Goal: Obtain resource: Obtain resource

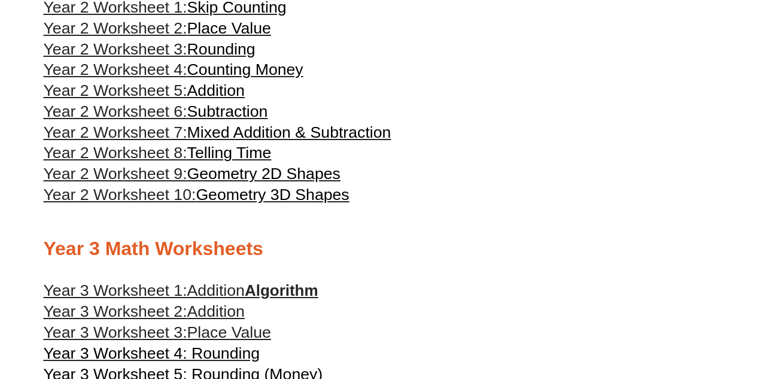
scroll to position [1192, 0]
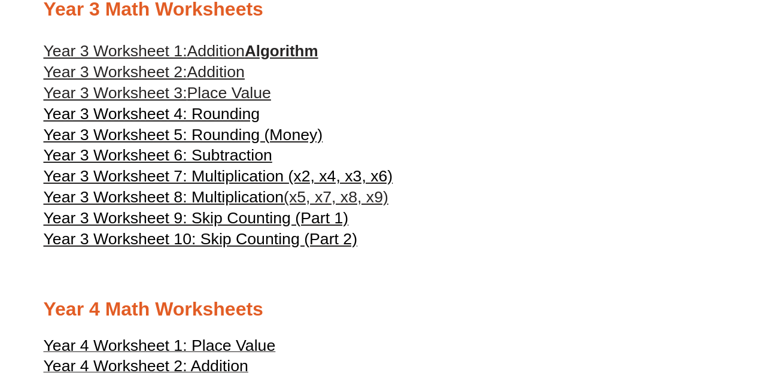
click at [213, 185] on span "Year 3 Worksheet 7: Multiplication (x2, x4, x3, x6)" at bounding box center [218, 176] width 349 height 18
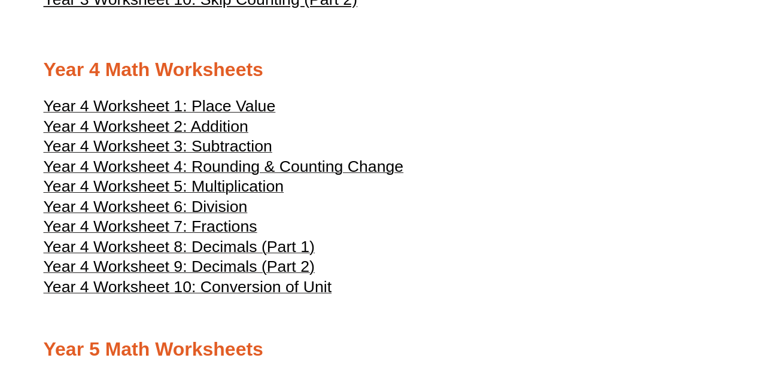
click at [215, 195] on span "Year 4 Worksheet 5: Multiplication" at bounding box center [164, 186] width 240 height 18
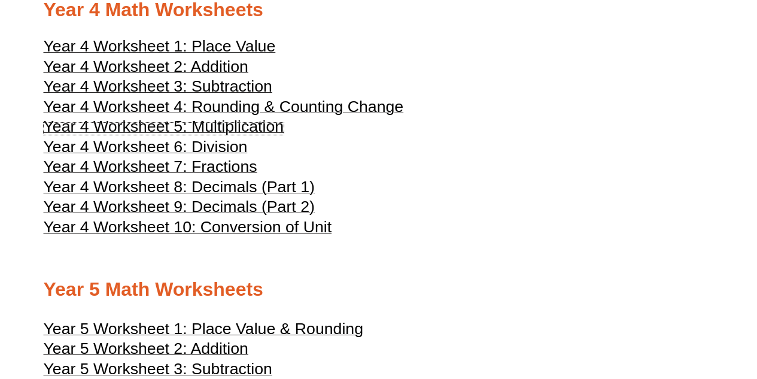
scroll to position [1252, 0]
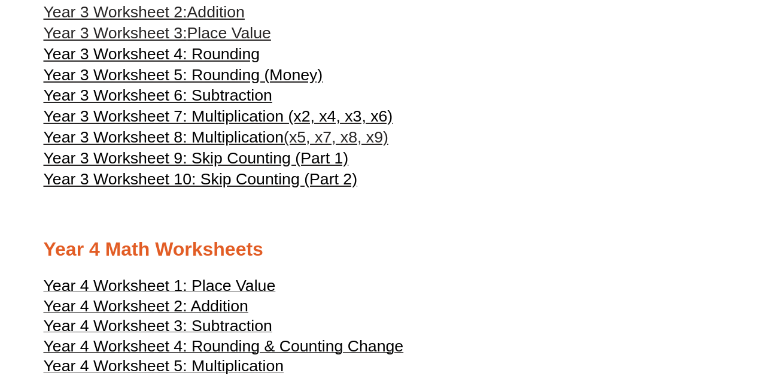
click at [241, 167] on span "Year 3 Worksheet 9: Skip Counting (Part 1)" at bounding box center [196, 158] width 305 height 18
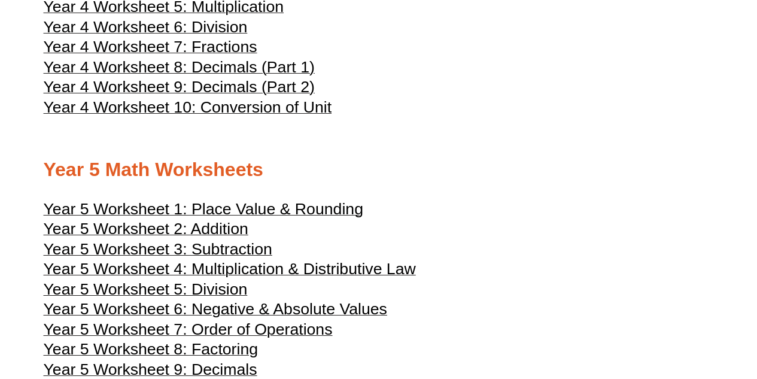
scroll to position [1551, 0]
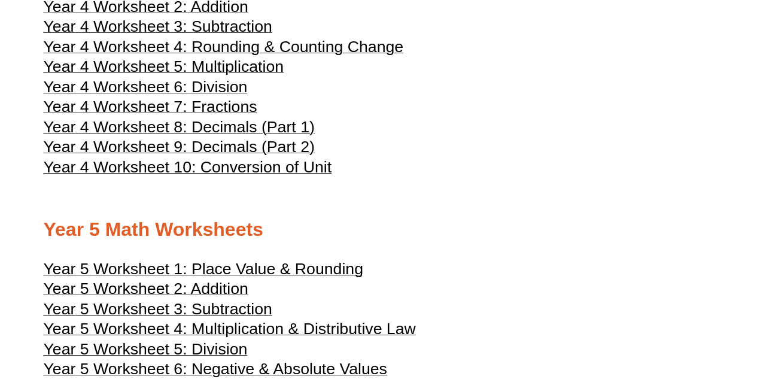
click at [200, 115] on span "Year 4 Worksheet 7: Fractions" at bounding box center [151, 106] width 214 height 18
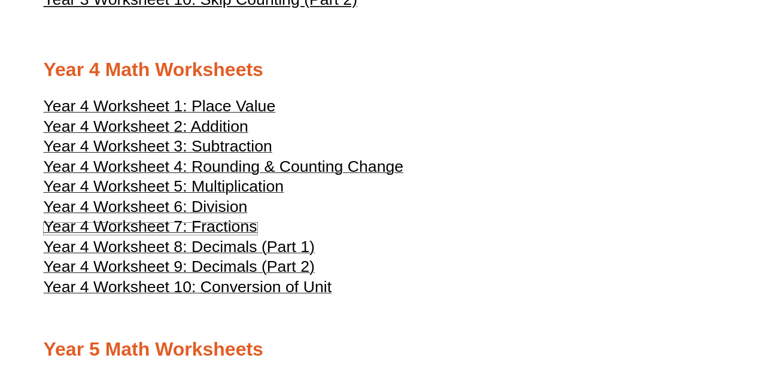
scroll to position [1312, 0]
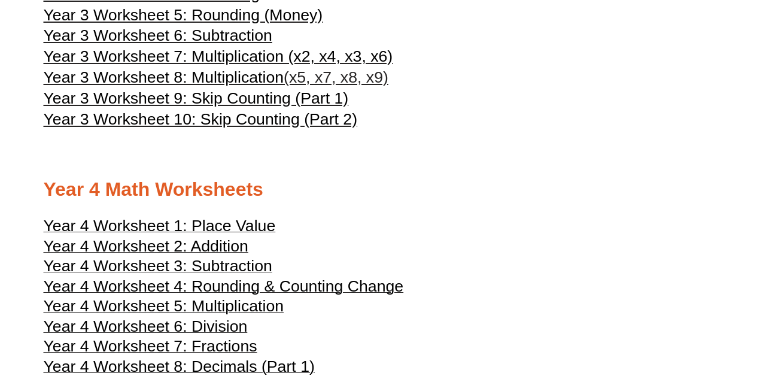
click at [229, 315] on span "Year 4 Worksheet 5: Multiplication" at bounding box center [164, 306] width 240 height 18
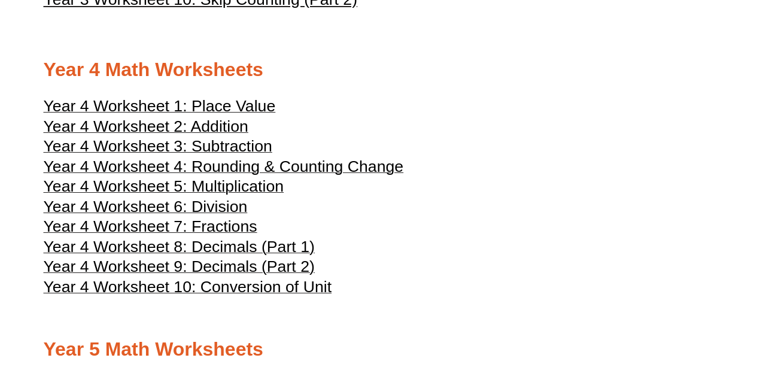
click at [209, 215] on span "Year 4 Worksheet 6: Division" at bounding box center [146, 206] width 204 height 18
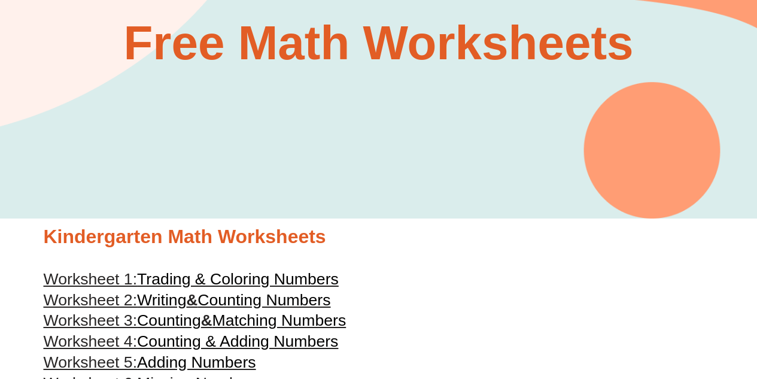
scroll to position [0, 0]
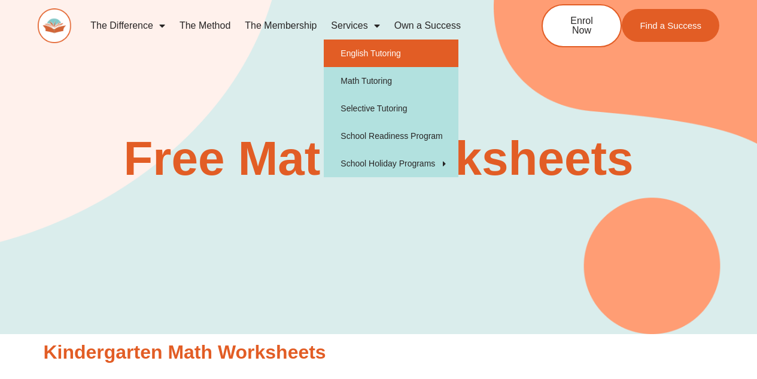
click at [375, 54] on link "English Tutoring" at bounding box center [391, 53] width 135 height 28
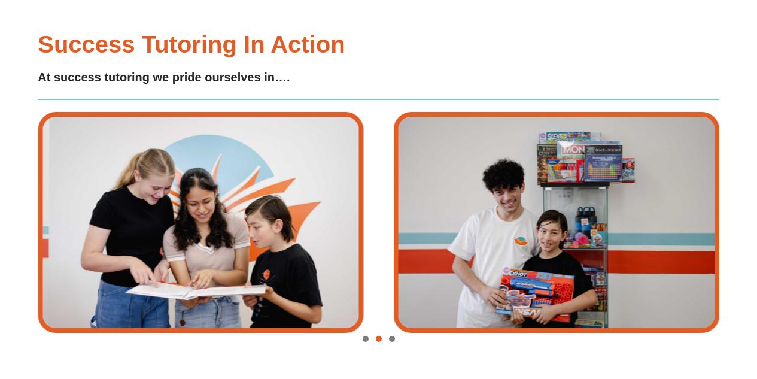
type input "*"
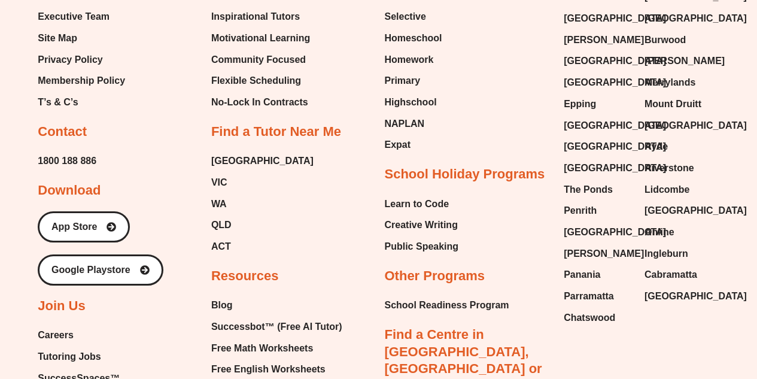
scroll to position [4706, 0]
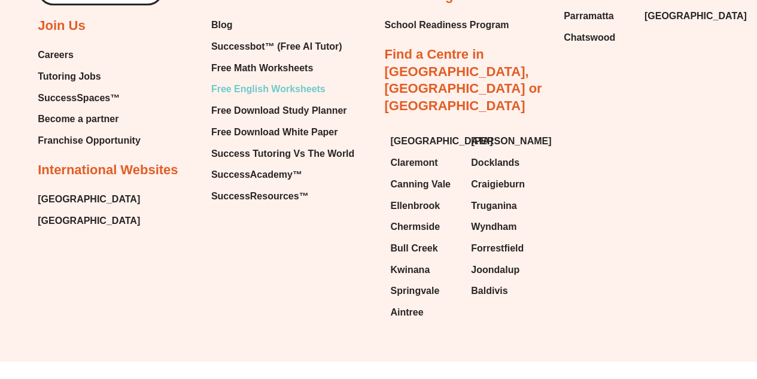
click at [264, 92] on span "Free English Worksheets" at bounding box center [268, 89] width 114 height 18
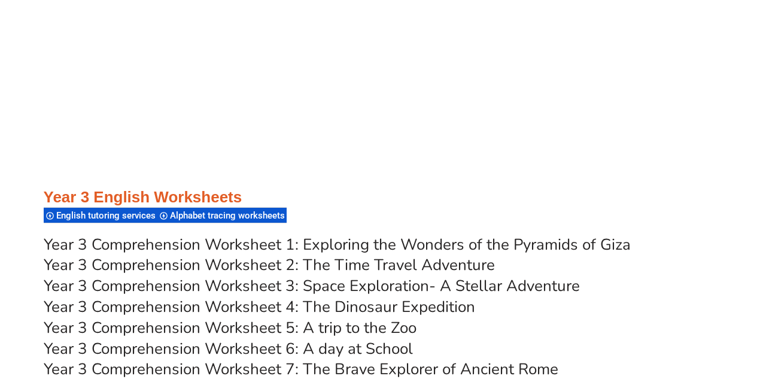
scroll to position [3884, 0]
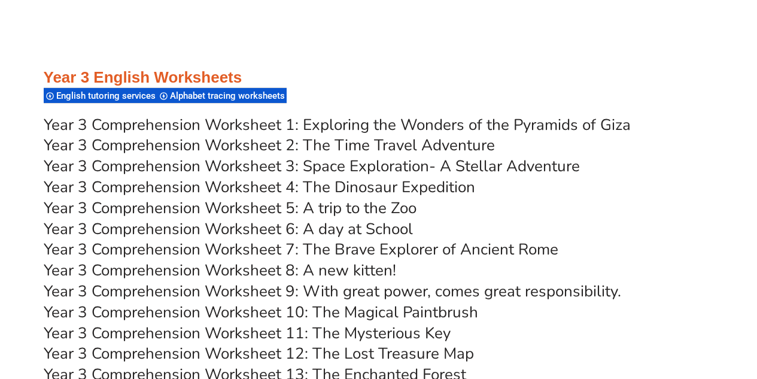
click at [225, 118] on link "Year 3 Comprehension Worksheet 1: Exploring the Wonders of the Pyramids of Giza" at bounding box center [337, 124] width 587 height 21
